Goal: Go to known website: Go to known website

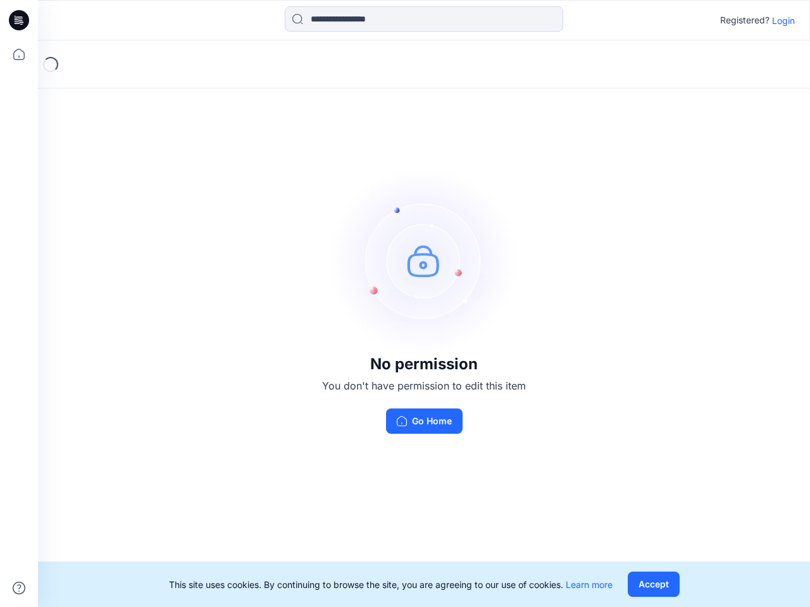
click at [405, 304] on img at bounding box center [424, 261] width 190 height 190
click at [20, 20] on icon at bounding box center [20, 20] width 5 height 1
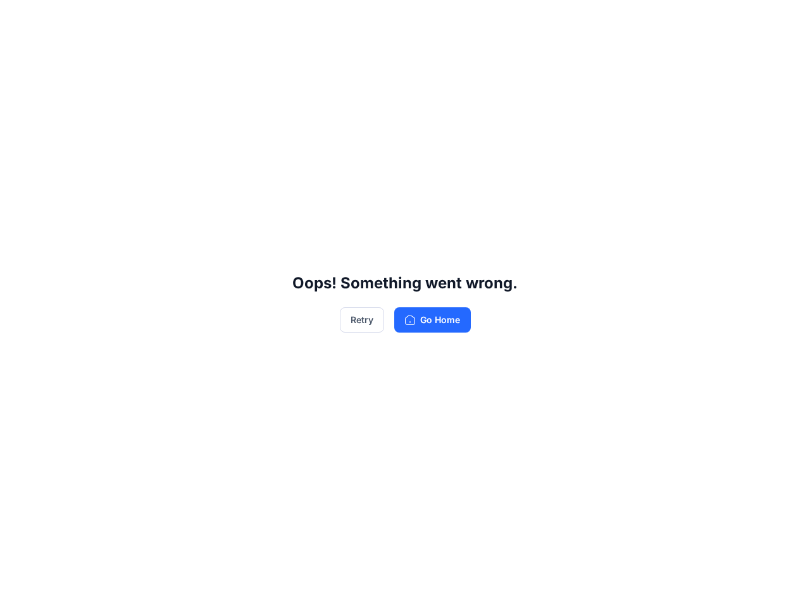
click at [19, 54] on div "Oops! Something went wrong. Retry Go Home" at bounding box center [405, 303] width 810 height 607
click at [19, 588] on div "Oops! Something went wrong. Retry Go Home" at bounding box center [405, 303] width 810 height 607
click at [424, 19] on div "Oops! Something went wrong. Retry Go Home" at bounding box center [405, 303] width 810 height 607
click at [783, 20] on div "Oops! Something went wrong. Retry Go Home" at bounding box center [405, 303] width 810 height 607
click at [653, 584] on div "Oops! Something went wrong. Retry Go Home" at bounding box center [405, 303] width 810 height 607
